Goal: Task Accomplishment & Management: Manage account settings

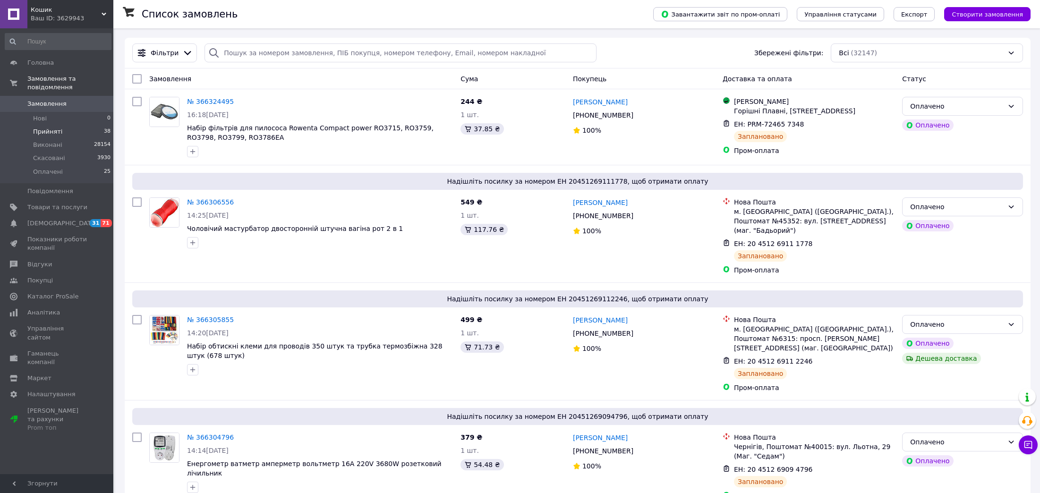
click at [76, 125] on li "Прийняті 38" at bounding box center [58, 131] width 116 height 13
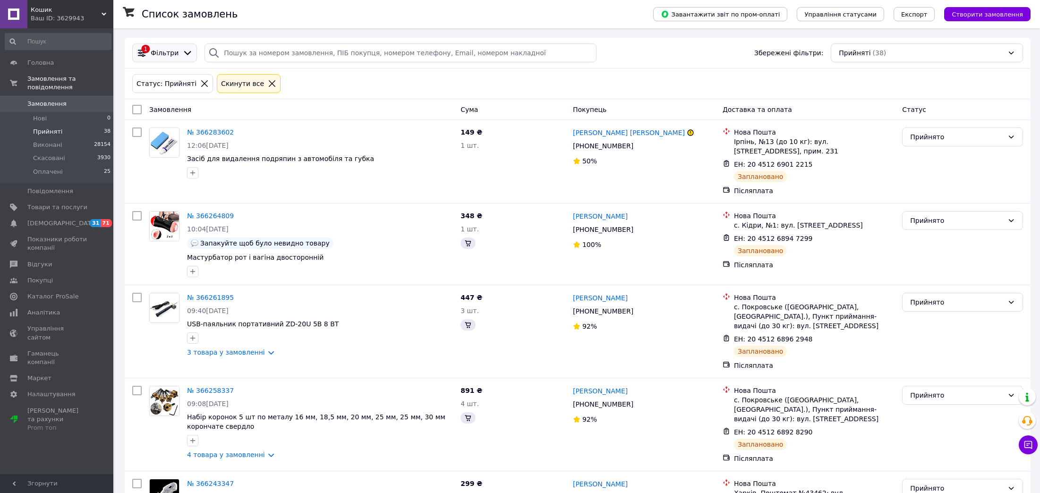
click at [161, 51] on span "Фільтри" at bounding box center [165, 52] width 28 height 9
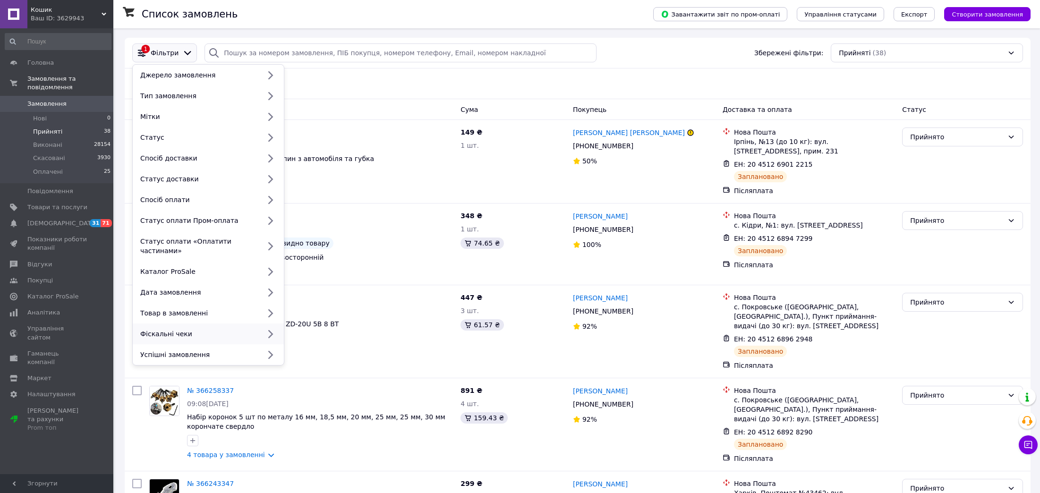
click at [161, 329] on div "Фіскальні чеки" at bounding box center [198, 333] width 124 height 9
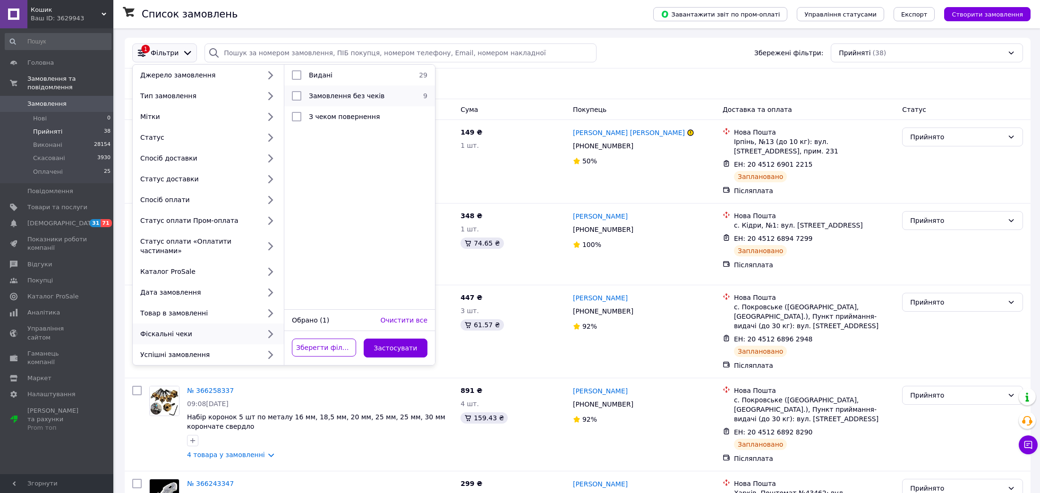
click at [350, 99] on span "Замовлення без чеків" at bounding box center [347, 96] width 76 height 8
checkbox input "true"
click at [398, 339] on button "Застосувати" at bounding box center [396, 348] width 64 height 19
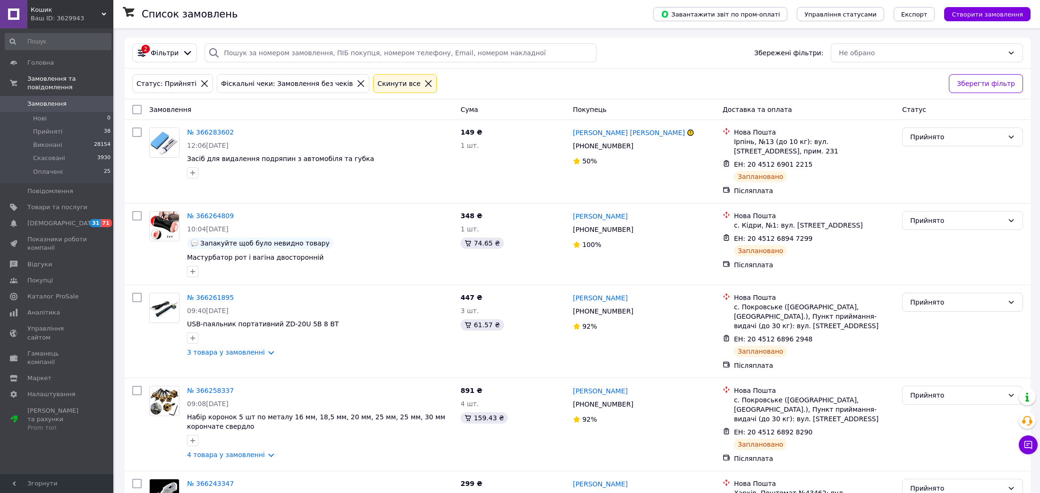
drag, startPoint x: 392, startPoint y: 81, endPoint x: 384, endPoint y: 62, distance: 20.3
click at [424, 80] on icon at bounding box center [428, 83] width 9 height 9
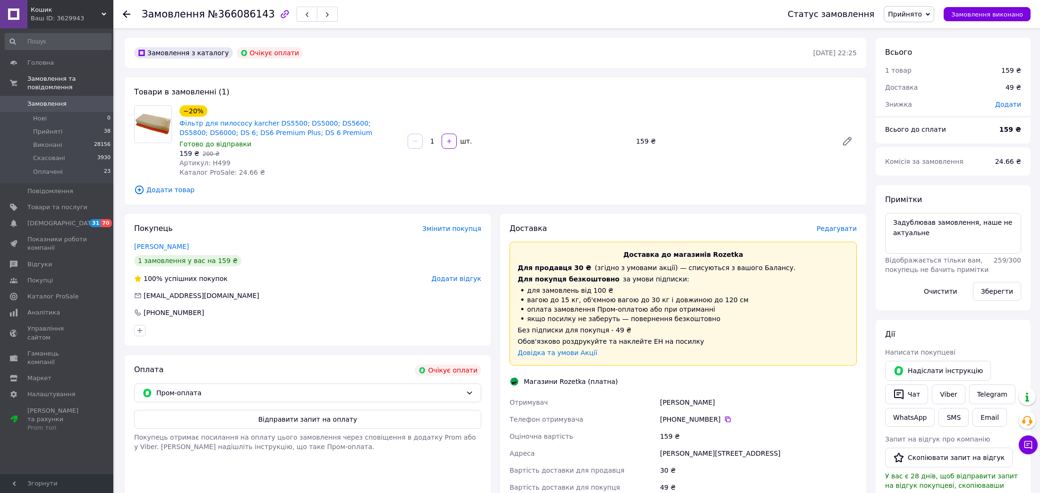
click at [911, 17] on span "Прийнято" at bounding box center [905, 14] width 34 height 8
click at [906, 48] on li "Скасовано" at bounding box center [909, 47] width 50 height 14
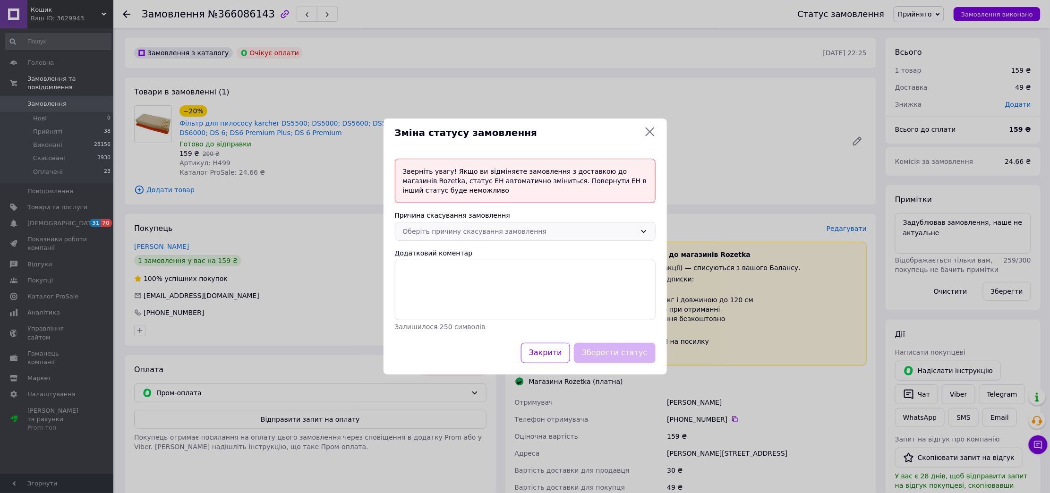
click at [428, 235] on div "Оберіть причину скасування замовлення" at bounding box center [519, 231] width 233 height 10
click at [463, 287] on li "Оплата не надійшла" at bounding box center [525, 285] width 260 height 17
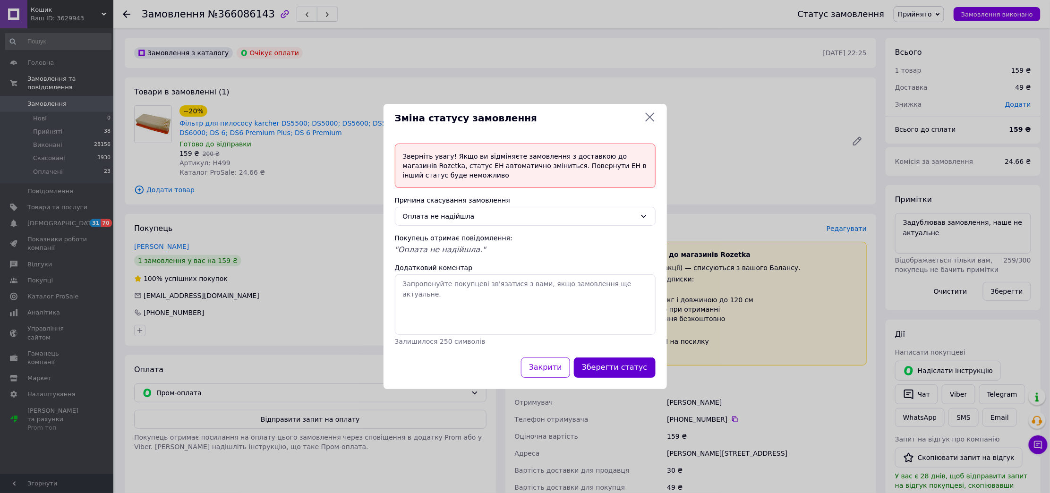
drag, startPoint x: 607, startPoint y: 368, endPoint x: 303, endPoint y: 39, distance: 448.5
click at [606, 368] on button "Зберегти статус" at bounding box center [615, 368] width 82 height 20
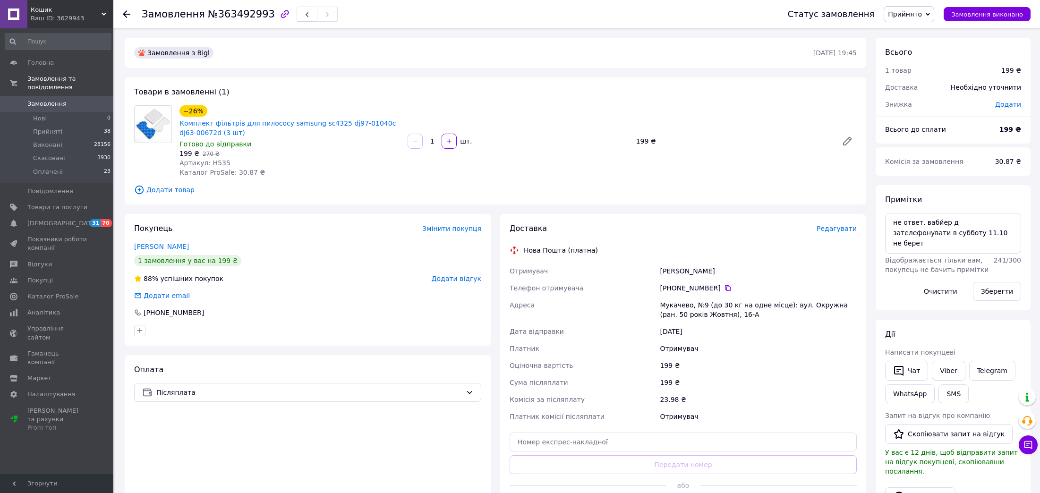
scroll to position [62, 0]
